Goal: Navigation & Orientation: Find specific page/section

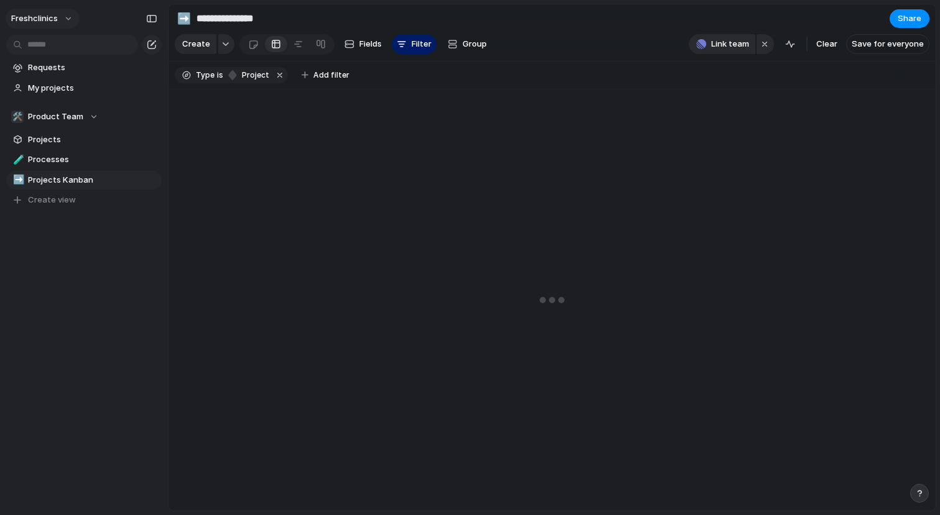
click at [73, 22] on button "freshclinics" at bounding box center [43, 19] width 74 height 20
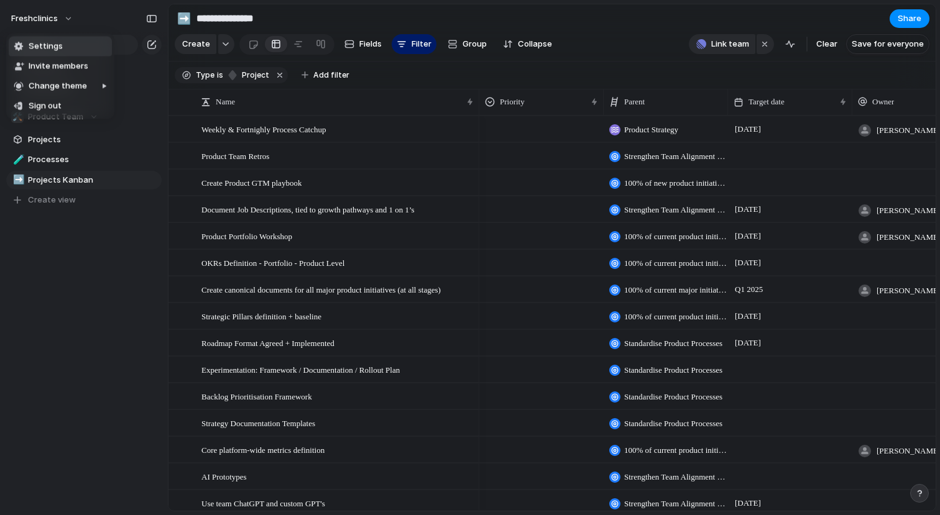
click at [68, 19] on div "Settings Invite members Change theme Sign out" at bounding box center [470, 257] width 940 height 515
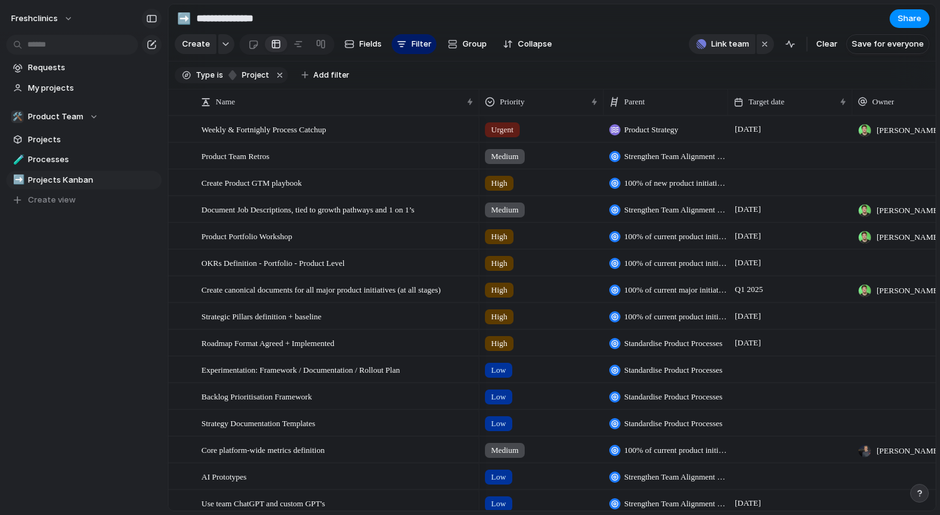
click at [153, 17] on div "button" at bounding box center [151, 18] width 11 height 9
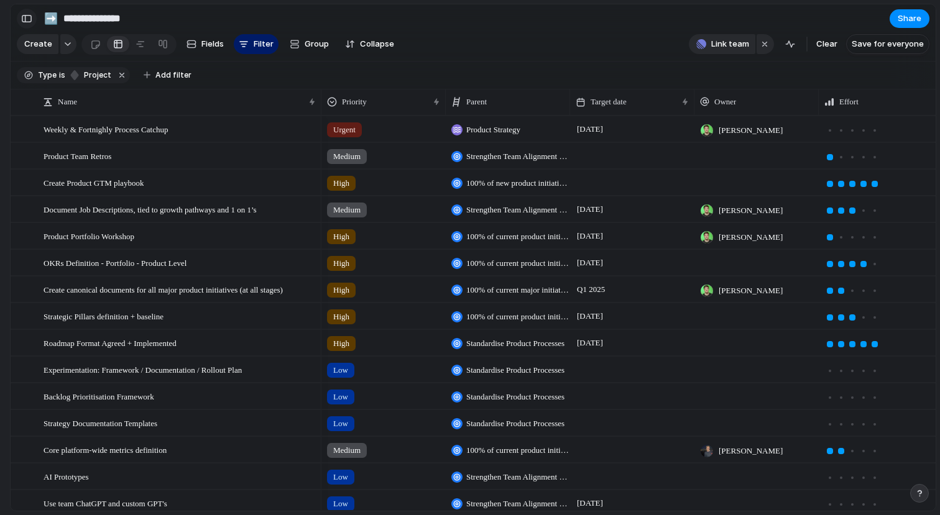
click at [21, 24] on button "button" at bounding box center [27, 19] width 20 height 20
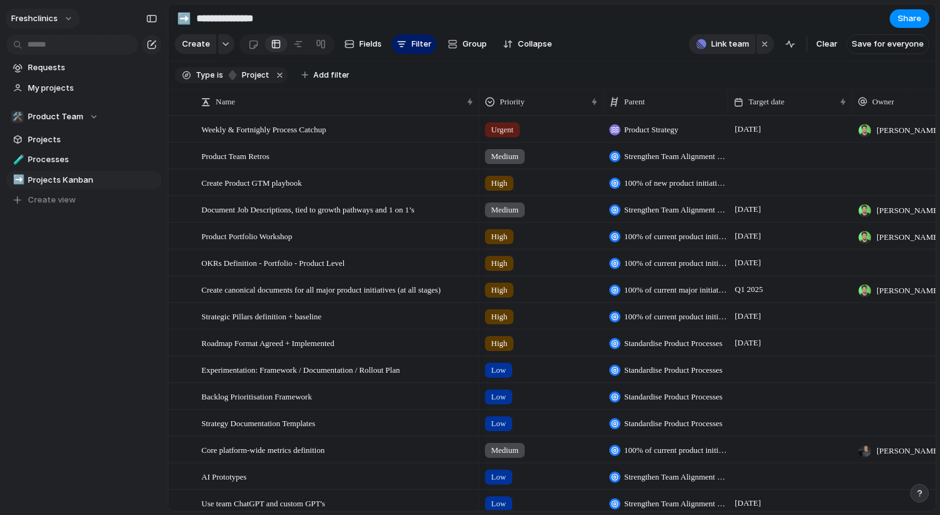
click at [74, 14] on button "freshclinics" at bounding box center [43, 19] width 74 height 20
click at [67, 17] on div "Settings Invite members Change theme Sign out" at bounding box center [470, 257] width 940 height 515
click at [150, 18] on div "button" at bounding box center [151, 18] width 11 height 9
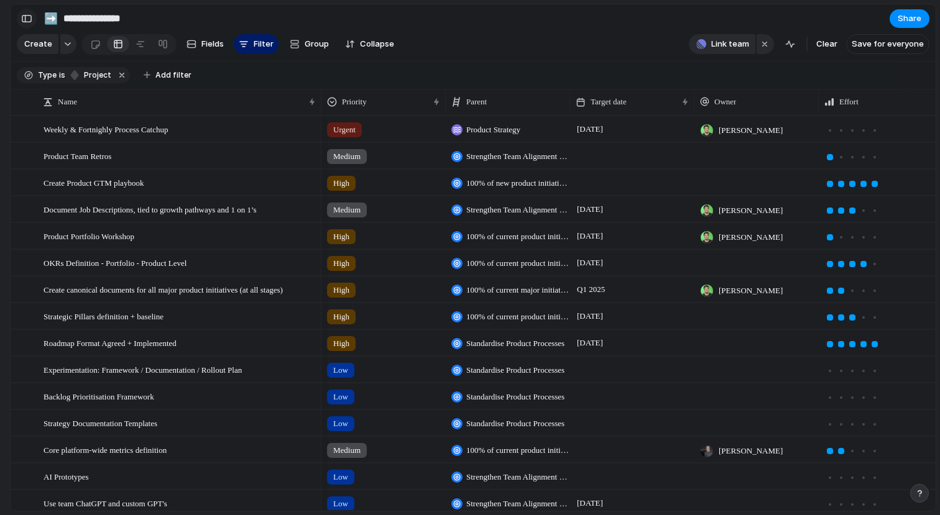
click at [33, 16] on button "button" at bounding box center [27, 19] width 20 height 20
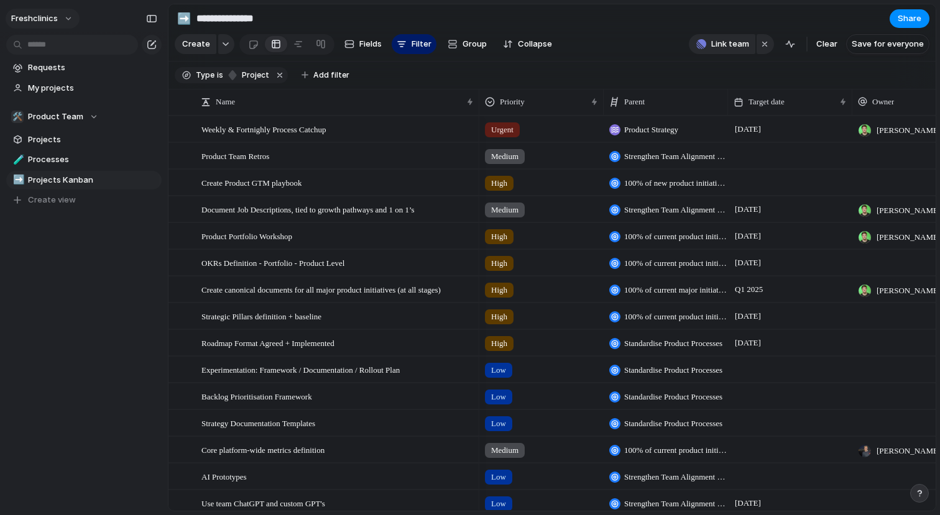
click at [70, 17] on button "freshclinics" at bounding box center [43, 19] width 74 height 20
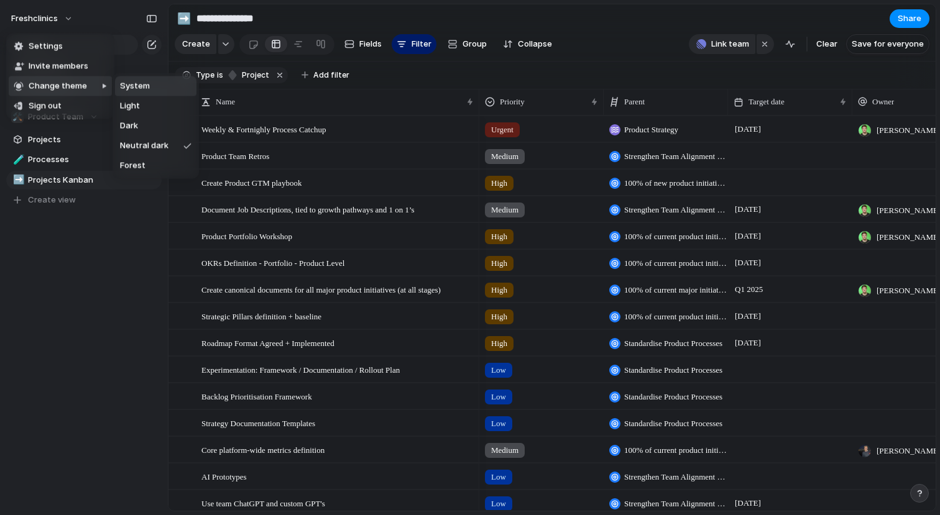
click at [109, 2] on div "Settings Invite members Change theme Sign out" at bounding box center [470, 257] width 940 height 515
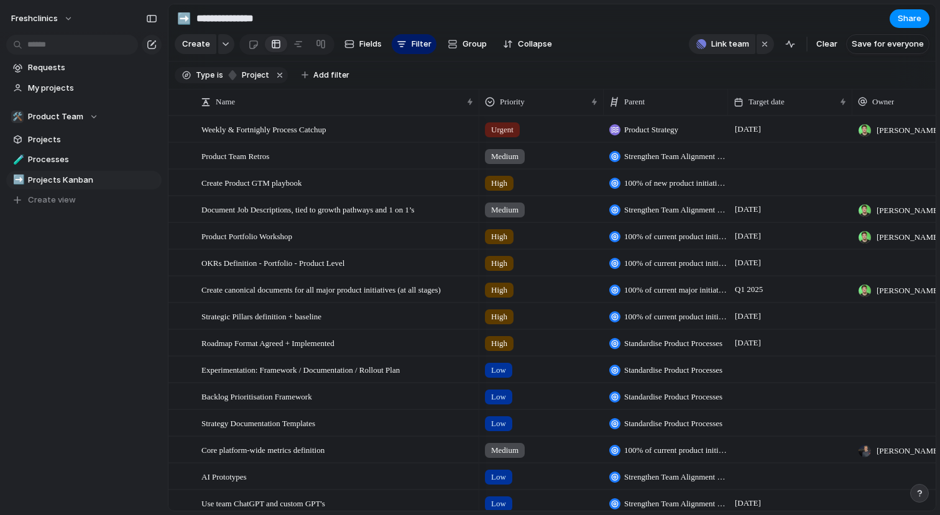
click at [470, 258] on div at bounding box center [470, 258] width 0 height 0
